Goal: Task Accomplishment & Management: Complete application form

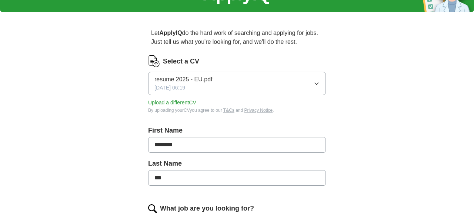
scroll to position [116, 0]
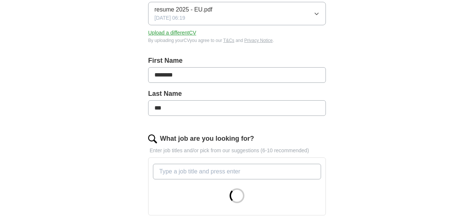
click at [184, 172] on input "What job are you looking for?" at bounding box center [237, 171] width 168 height 16
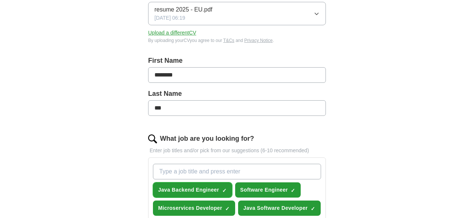
click at [188, 188] on span "Java Backend Engineer" at bounding box center [188, 190] width 61 height 8
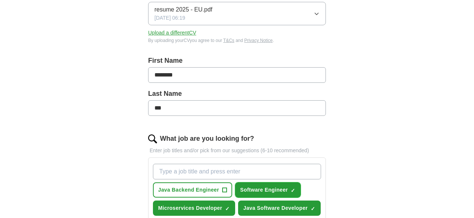
click at [253, 187] on span "Software Engineer" at bounding box center [265, 190] width 48 height 8
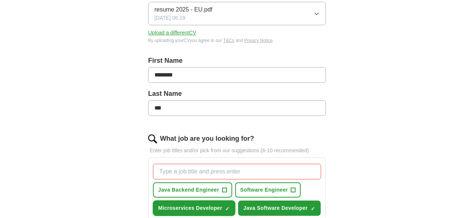
click at [218, 205] on span "Microservices Developer" at bounding box center [190, 208] width 64 height 8
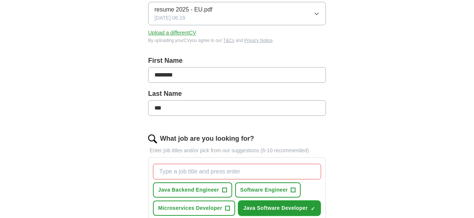
click at [249, 205] on span "Java Software Developer" at bounding box center [276, 208] width 64 height 8
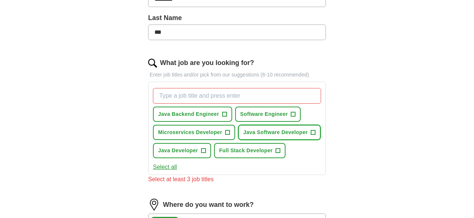
scroll to position [193, 0]
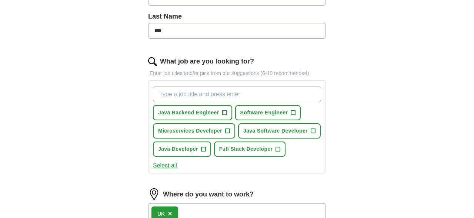
click at [201, 92] on input "What job are you looking for?" at bounding box center [237, 94] width 168 height 16
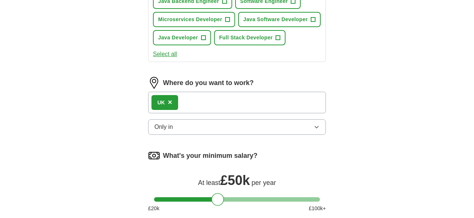
scroll to position [308, 0]
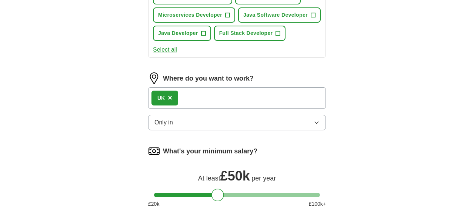
type input "java solution engineer"
click at [228, 95] on div "UK ×" at bounding box center [237, 97] width 178 height 21
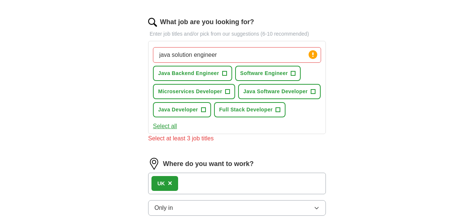
scroll to position [231, 0]
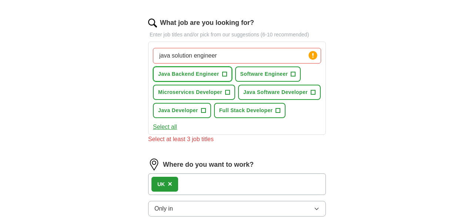
click at [224, 71] on span "+" at bounding box center [224, 74] width 4 height 6
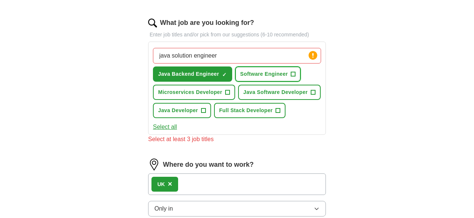
click at [264, 75] on span "Software Engineer" at bounding box center [265, 74] width 48 height 8
click at [255, 89] on span "Java Software Developer" at bounding box center [276, 92] width 64 height 8
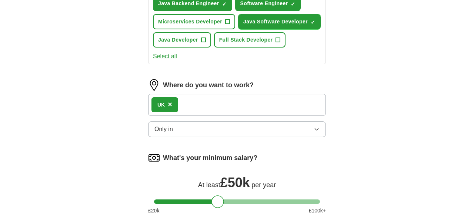
scroll to position [308, 0]
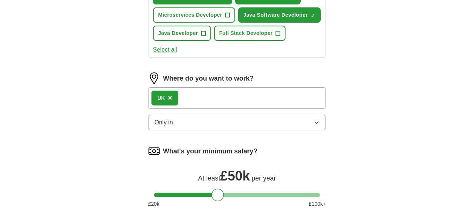
click at [232, 99] on div "UK ×" at bounding box center [237, 97] width 178 height 21
click at [206, 96] on div "UK ×" at bounding box center [237, 97] width 178 height 21
click at [319, 121] on icon "button" at bounding box center [317, 122] width 6 height 6
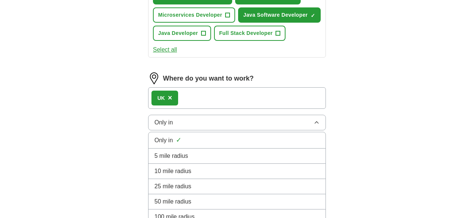
click at [319, 121] on icon "button" at bounding box center [317, 122] width 6 height 6
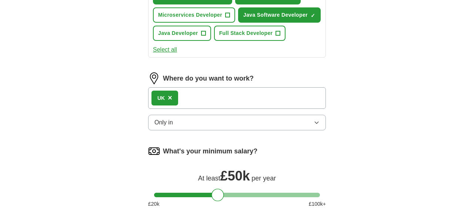
click at [319, 121] on icon "button" at bounding box center [317, 122] width 6 height 6
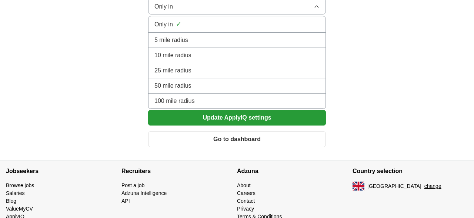
scroll to position [347, 0]
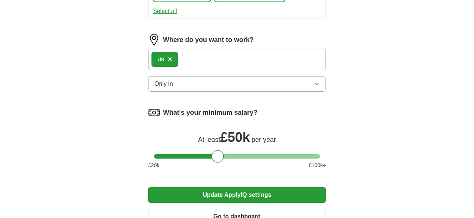
click at [227, 56] on div "UK ×" at bounding box center [237, 59] width 178 height 21
click at [167, 56] on div "UK ×" at bounding box center [165, 59] width 27 height 15
click at [174, 58] on div "UK ×" at bounding box center [165, 59] width 27 height 15
click at [172, 58] on div "UK ×" at bounding box center [165, 59] width 27 height 15
click at [170, 57] on span "×" at bounding box center [170, 59] width 4 height 8
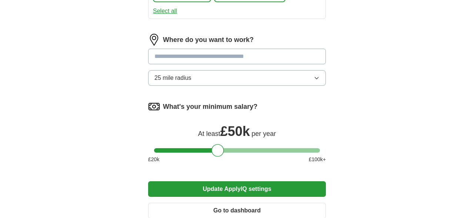
click at [170, 57] on input at bounding box center [237, 57] width 178 height 16
type input "*"
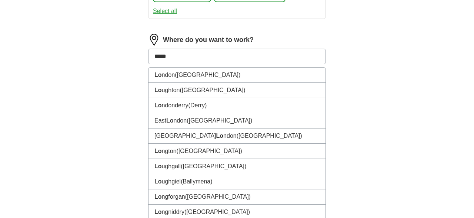
type input "******"
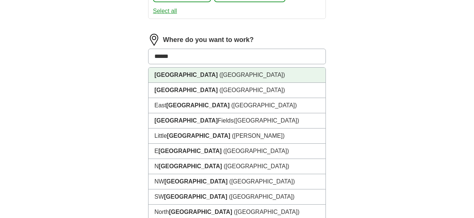
click at [191, 70] on li "[GEOGRAPHIC_DATA] ([GEOGRAPHIC_DATA])" at bounding box center [237, 74] width 177 height 15
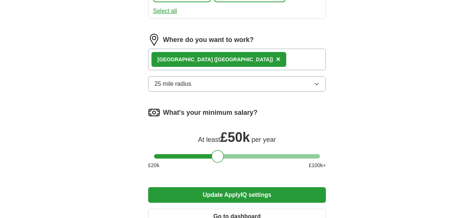
click at [316, 81] on icon "button" at bounding box center [317, 84] width 6 height 6
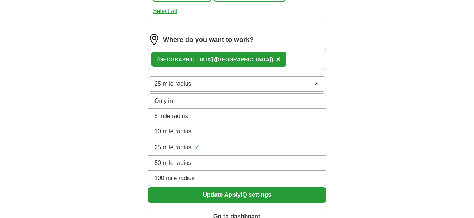
click at [280, 176] on div "100 mile radius" at bounding box center [237, 177] width 165 height 9
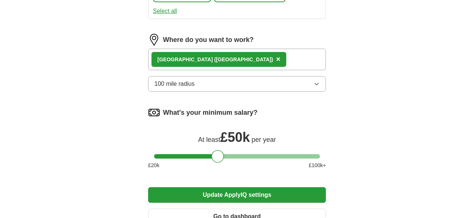
click at [274, 192] on button "Update ApplyIQ settings" at bounding box center [237, 195] width 178 height 16
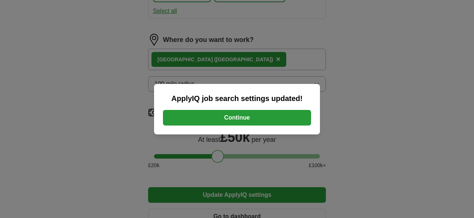
click at [271, 118] on button "Continue" at bounding box center [237, 118] width 148 height 16
